Goal: Transaction & Acquisition: Purchase product/service

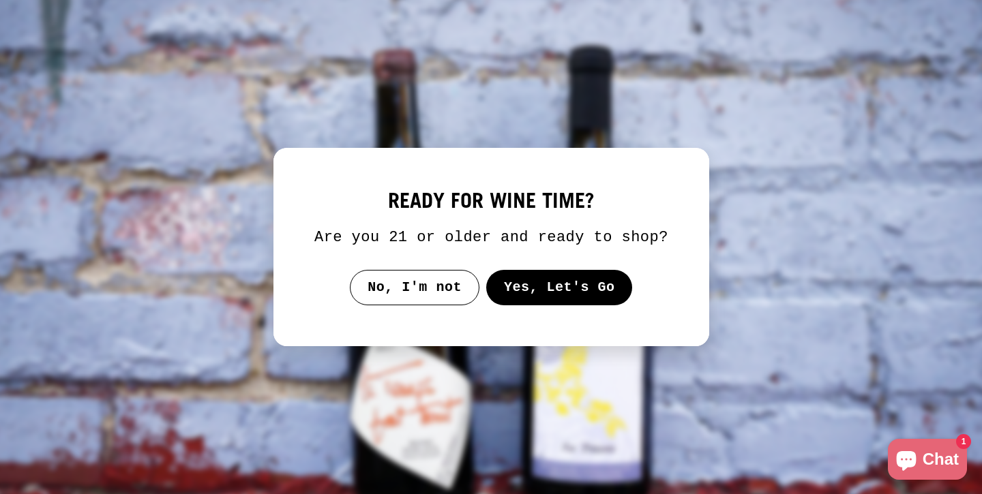
click at [578, 305] on button "Yes, Let's Go" at bounding box center [558, 287] width 147 height 35
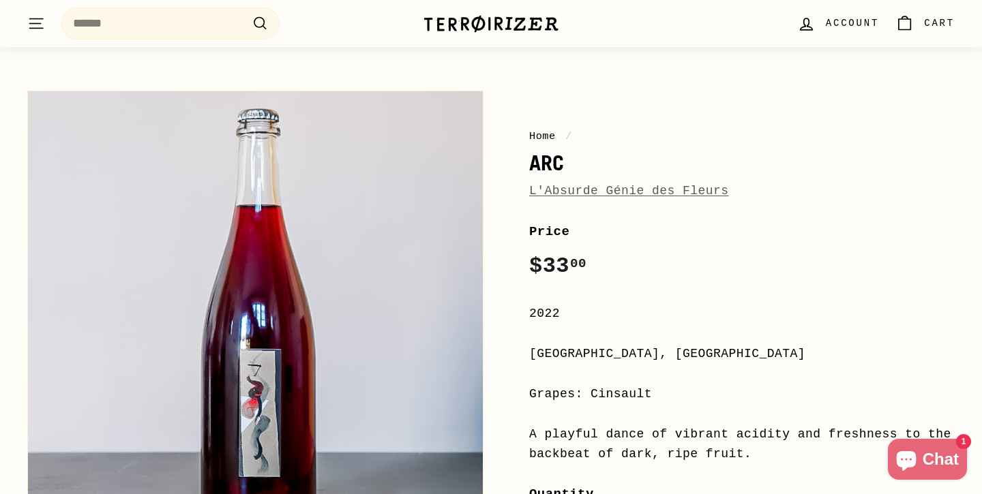
scroll to position [97, 0]
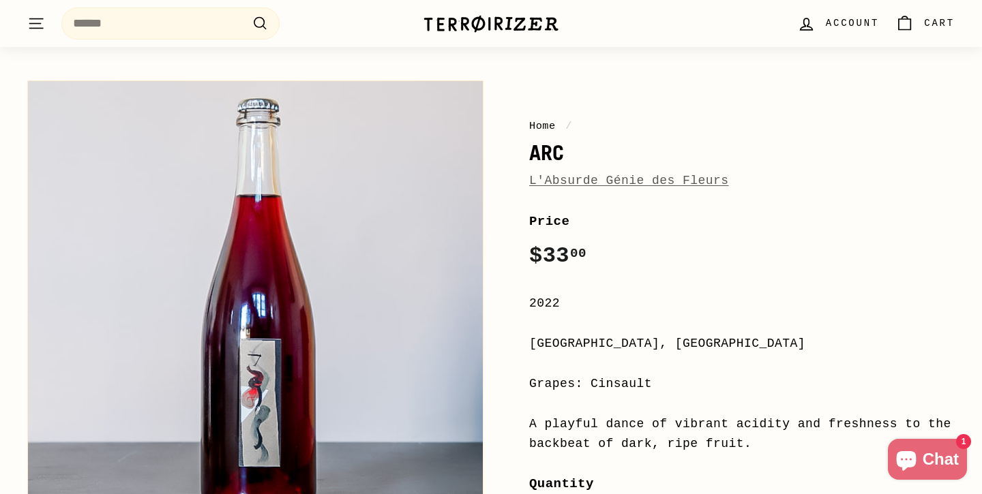
click at [592, 175] on link "L'Absurde Génie des Fleurs" at bounding box center [629, 181] width 200 height 14
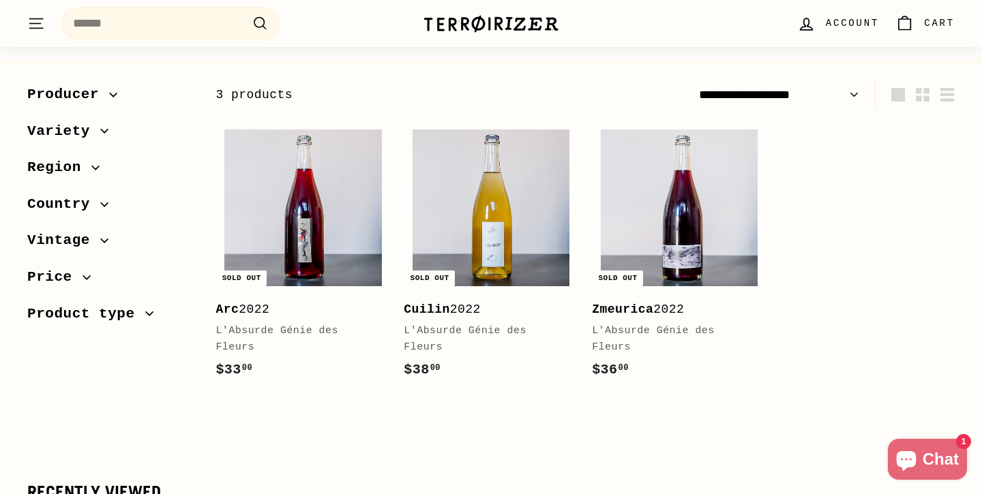
scroll to position [181, 0]
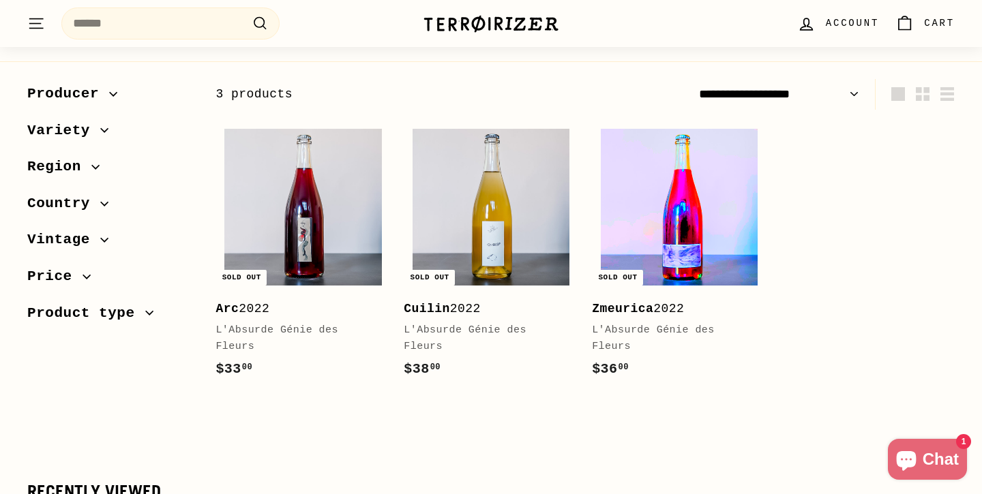
click at [680, 257] on img at bounding box center [679, 207] width 157 height 157
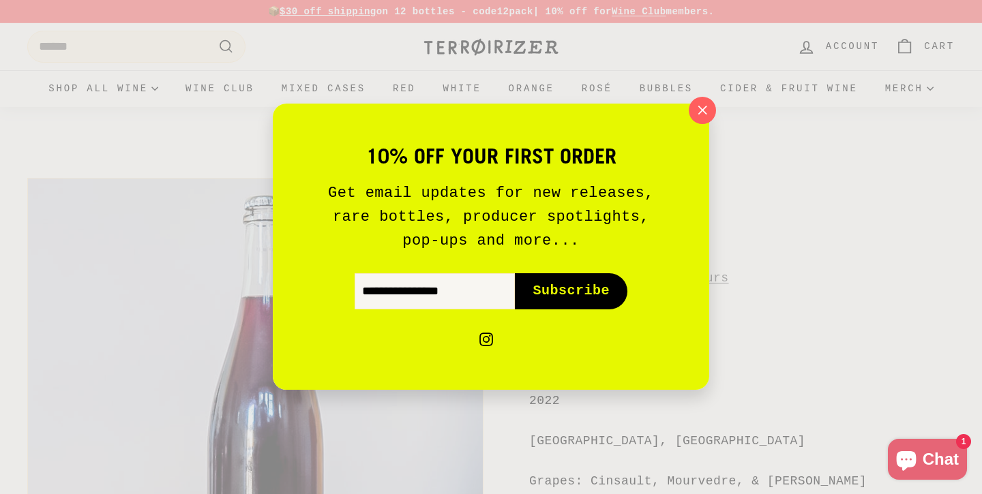
click at [431, 39] on div "10% off your first order Get email updates for new releases, rare bottles, prod…" at bounding box center [491, 247] width 982 height 494
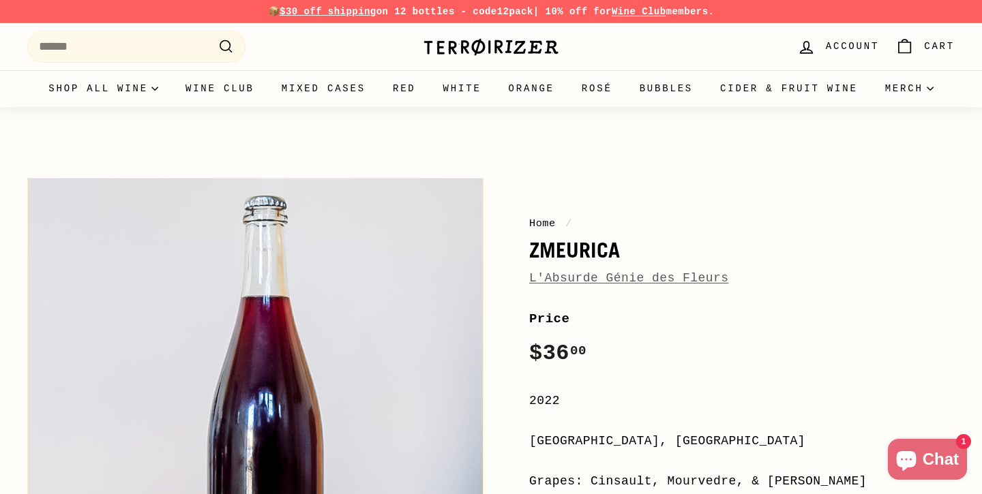
click at [436, 42] on img at bounding box center [491, 46] width 136 height 19
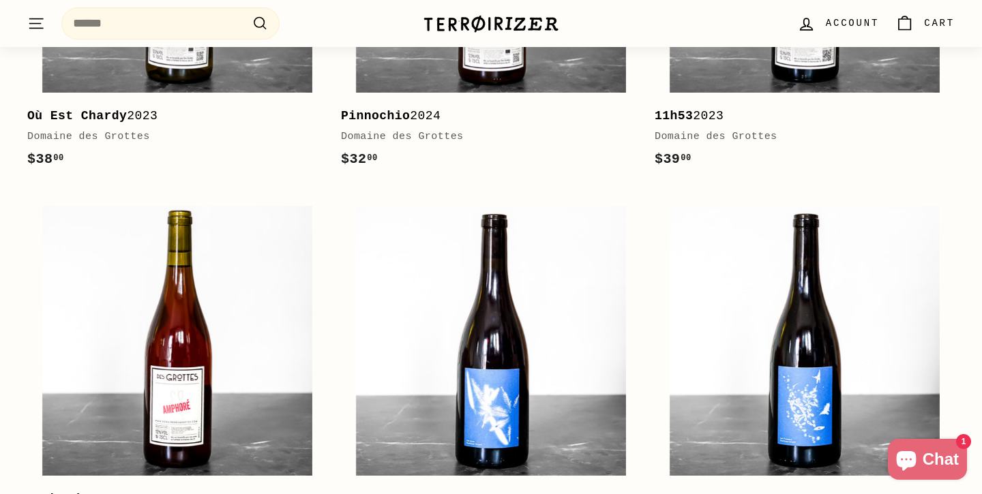
scroll to position [1843, 0]
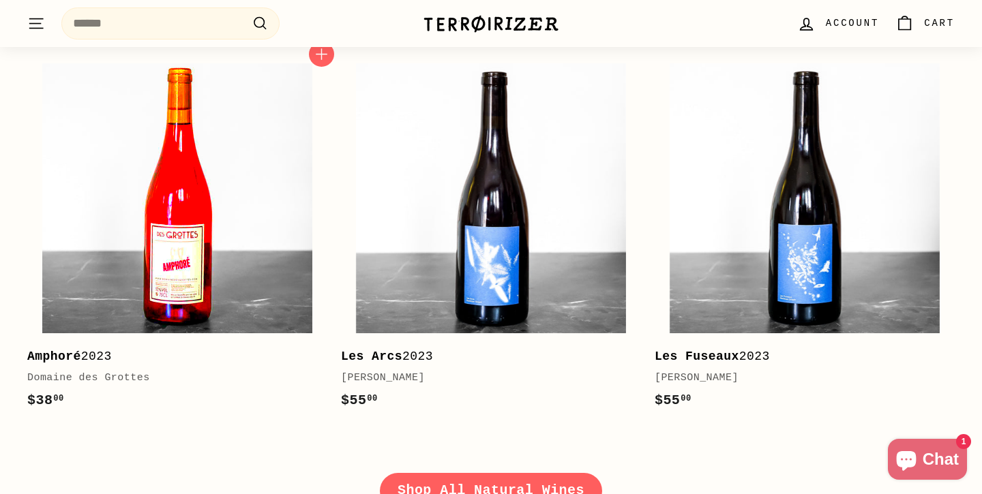
click at [258, 228] on img at bounding box center [177, 198] width 270 height 270
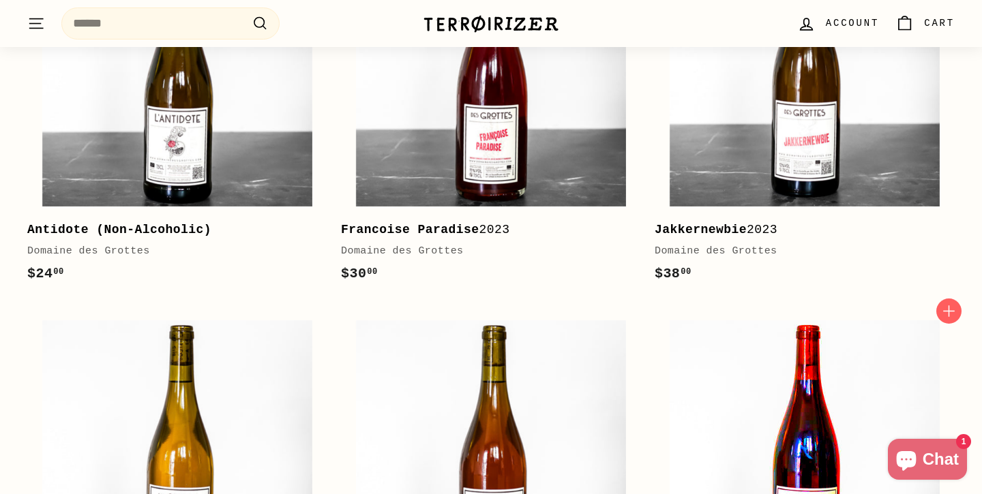
scroll to position [1201, 0]
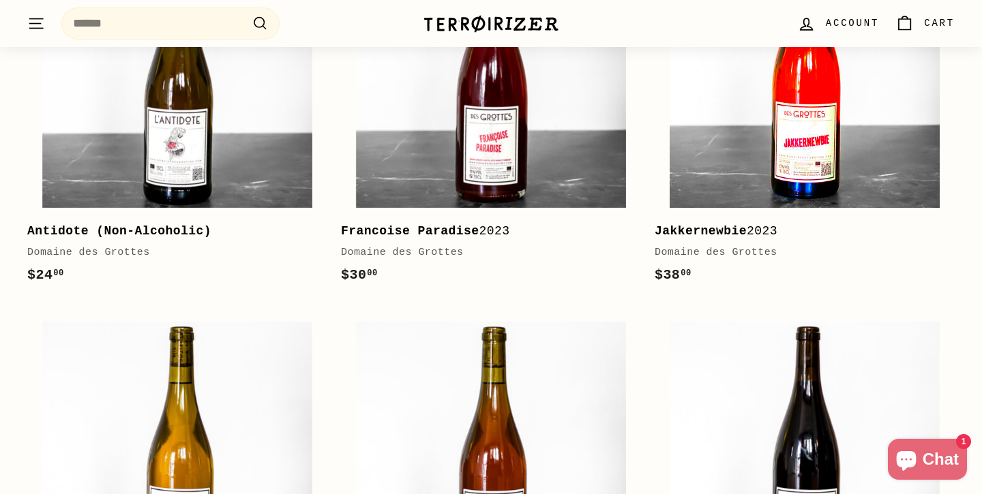
click at [839, 135] on img at bounding box center [804, 73] width 270 height 270
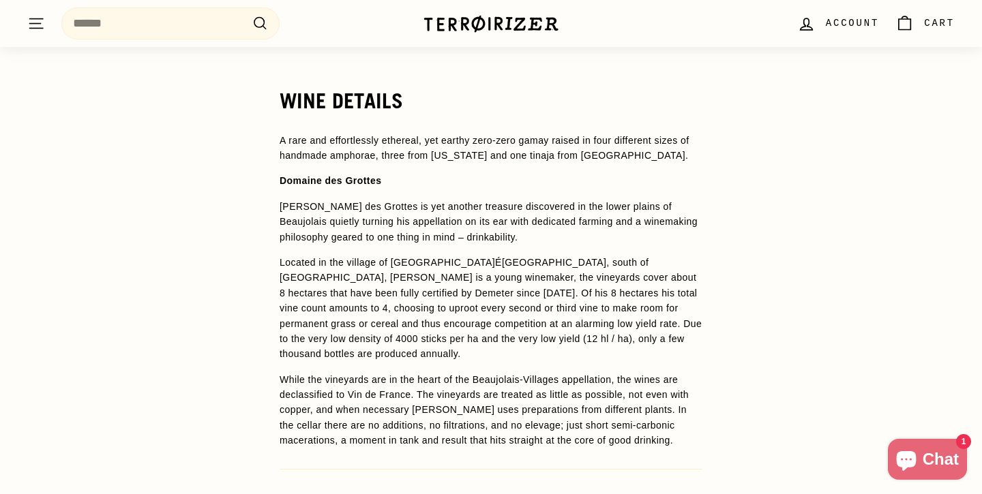
scroll to position [123, 0]
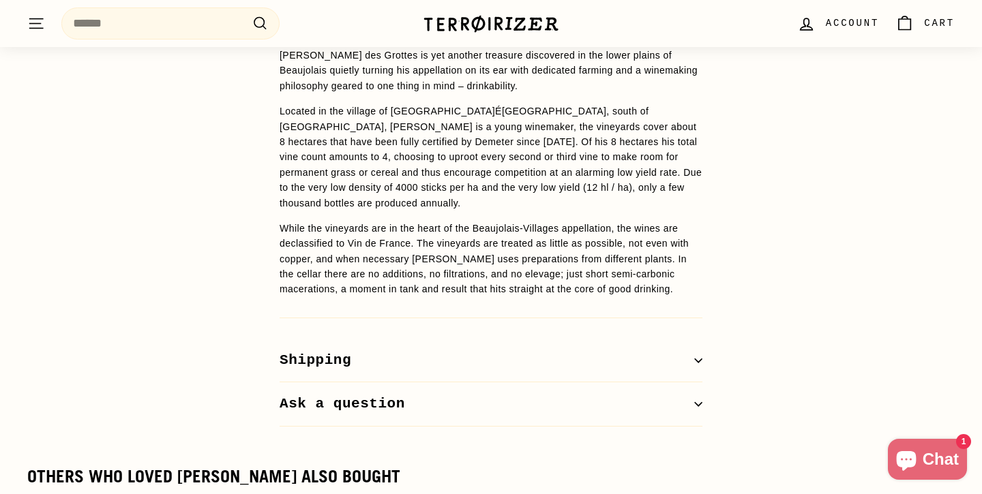
scroll to position [1162, 0]
